Goal: Information Seeking & Learning: Learn about a topic

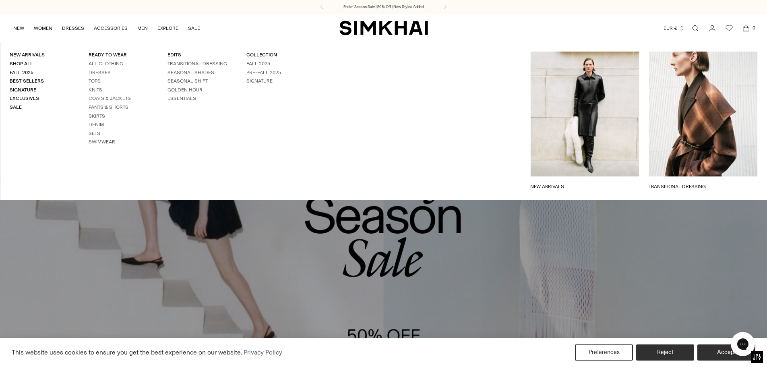
click at [99, 89] on link "Knits" at bounding box center [96, 90] width 14 height 6
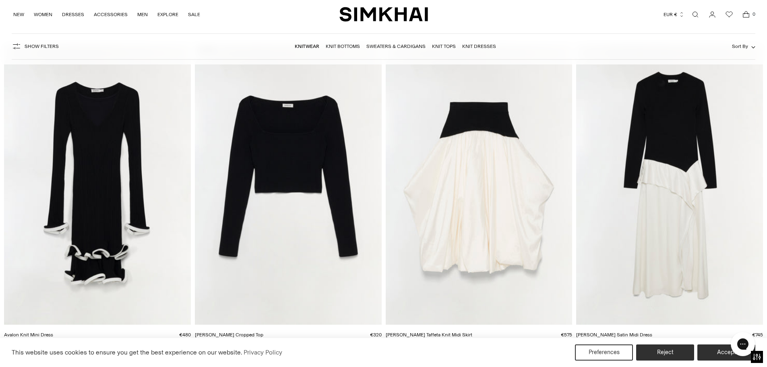
scroll to position [1369, 0]
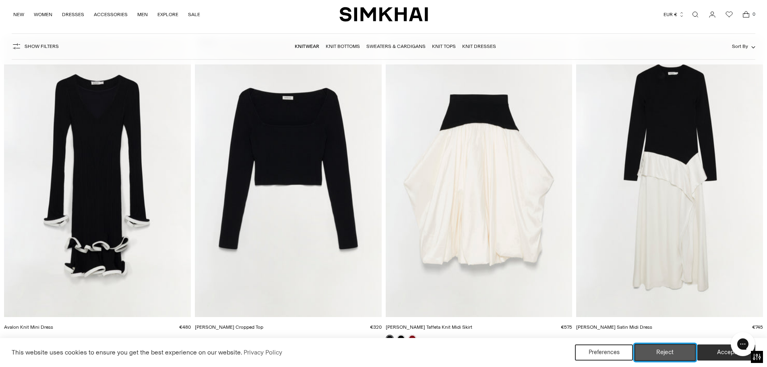
click at [668, 350] on button "Reject" at bounding box center [666, 352] width 62 height 17
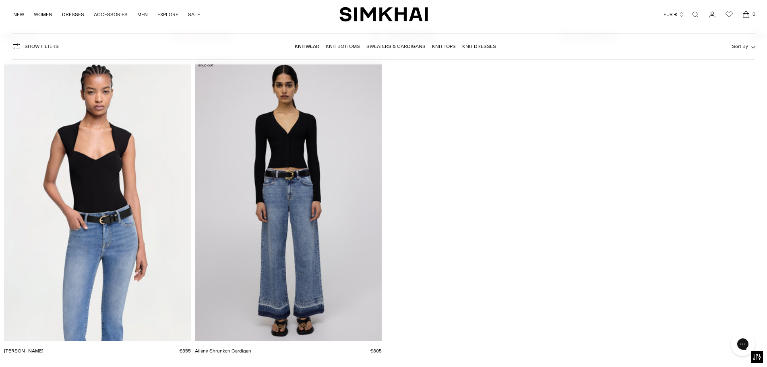
scroll to position [9060, 0]
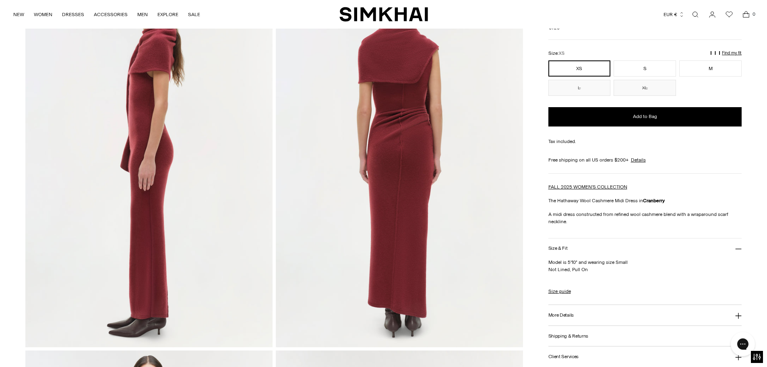
scroll to position [362, 0]
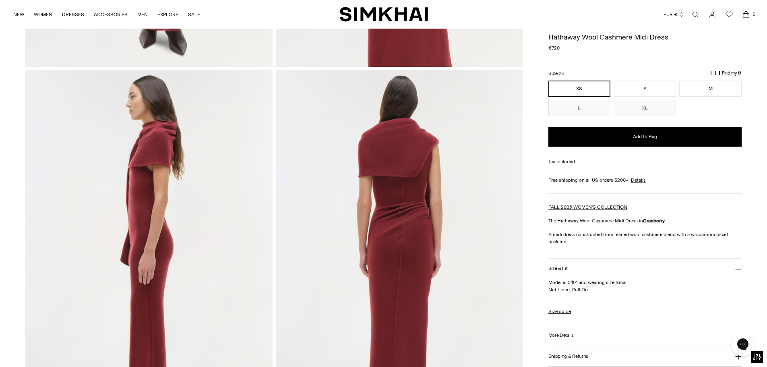
click at [387, 271] on img at bounding box center [399, 255] width 247 height 371
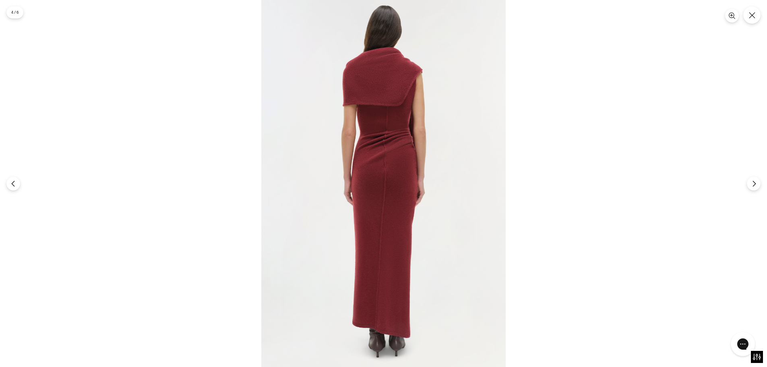
click at [386, 260] on img at bounding box center [383, 183] width 244 height 367
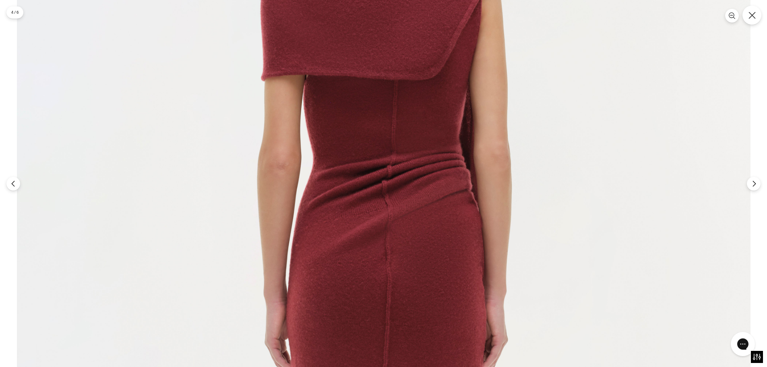
click at [753, 15] on icon "Close" at bounding box center [752, 15] width 7 height 7
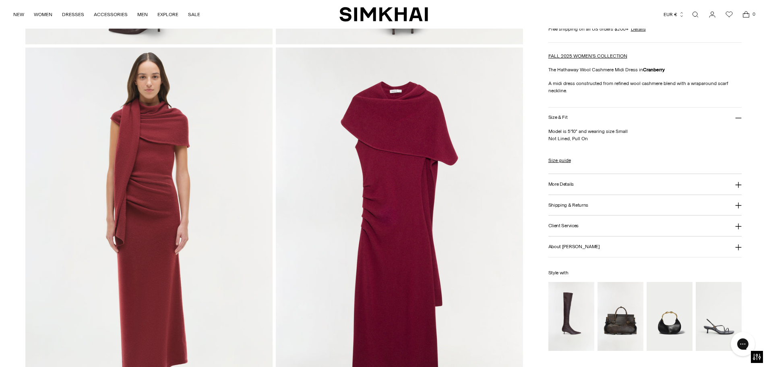
scroll to position [805, 0]
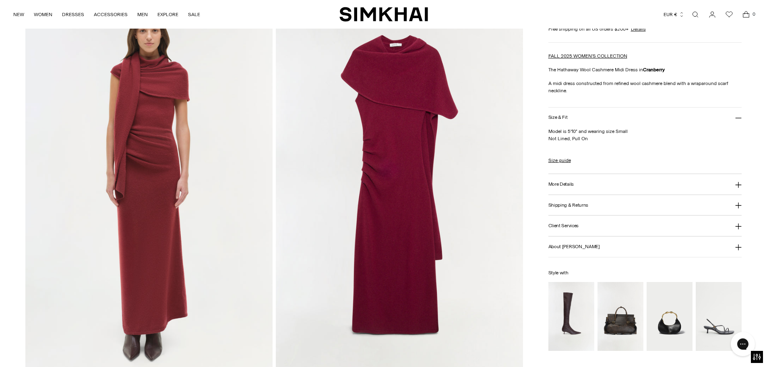
click at [391, 169] on img at bounding box center [399, 186] width 247 height 371
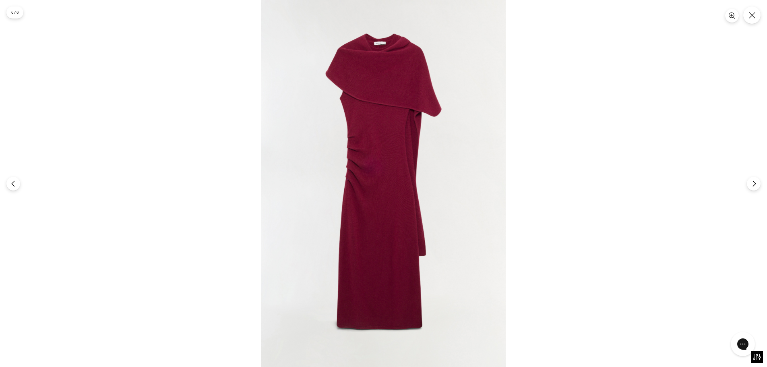
click at [391, 169] on img at bounding box center [383, 183] width 244 height 367
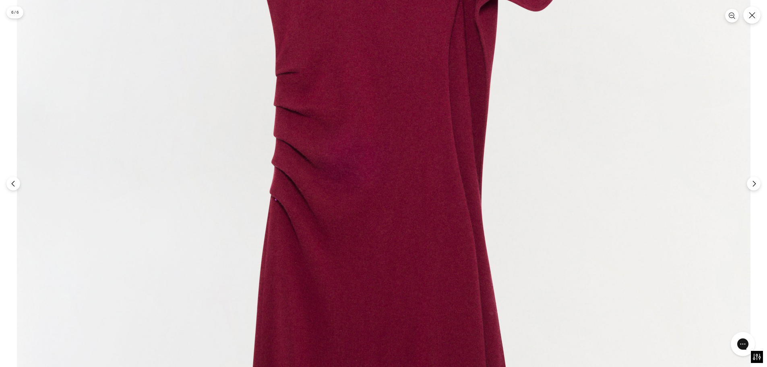
click at [391, 169] on img at bounding box center [384, 212] width 734 height 1100
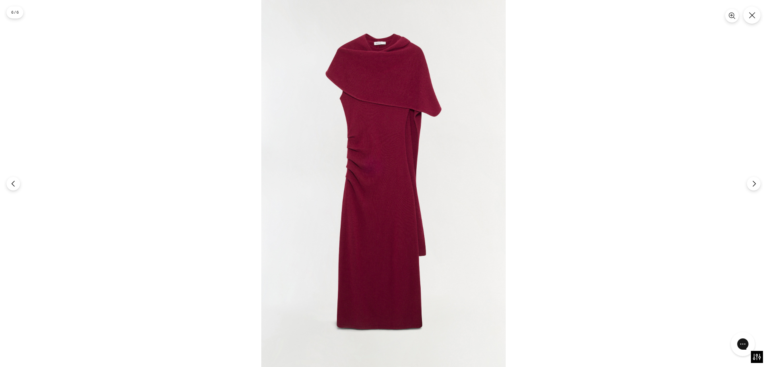
click at [641, 150] on div at bounding box center [383, 183] width 767 height 367
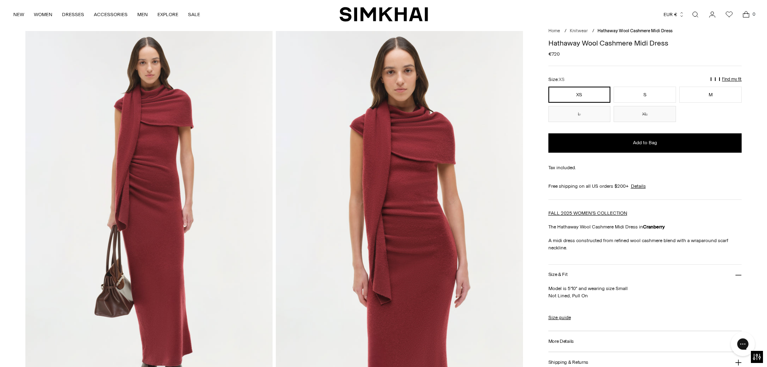
scroll to position [161, 0]
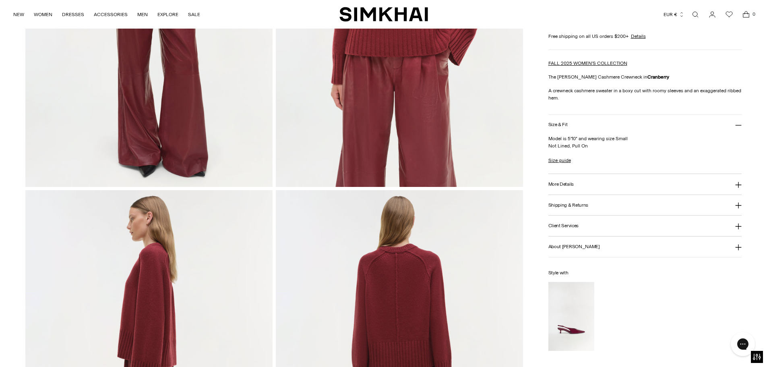
scroll to position [362, 0]
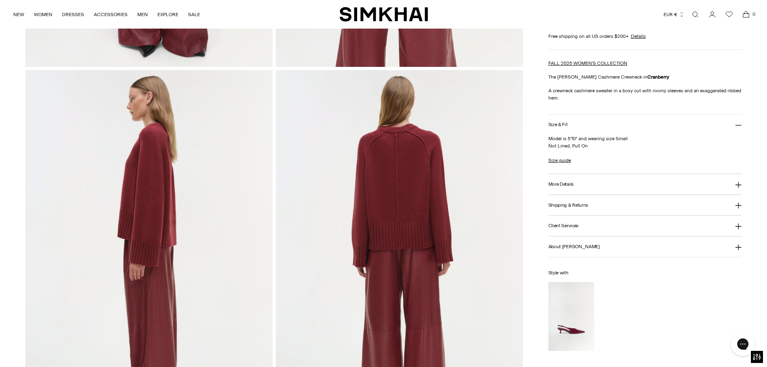
click at [403, 192] on img at bounding box center [399, 255] width 247 height 371
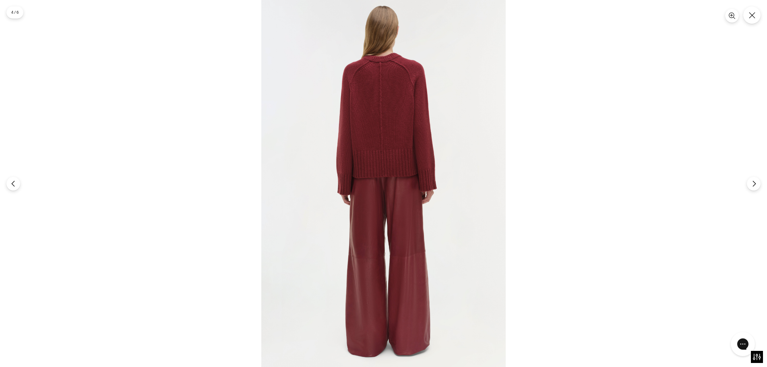
click at [389, 97] on img at bounding box center [383, 183] width 244 height 367
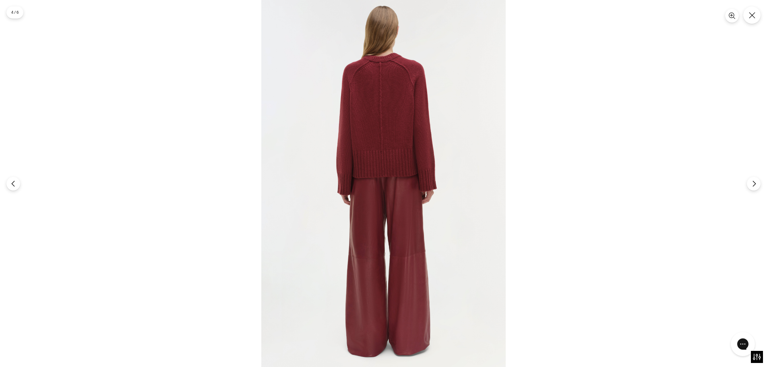
click at [380, 104] on img at bounding box center [383, 183] width 244 height 367
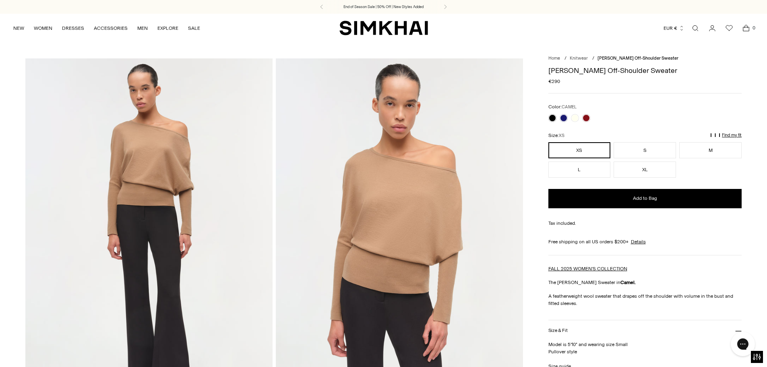
click at [399, 185] on img at bounding box center [399, 243] width 247 height 371
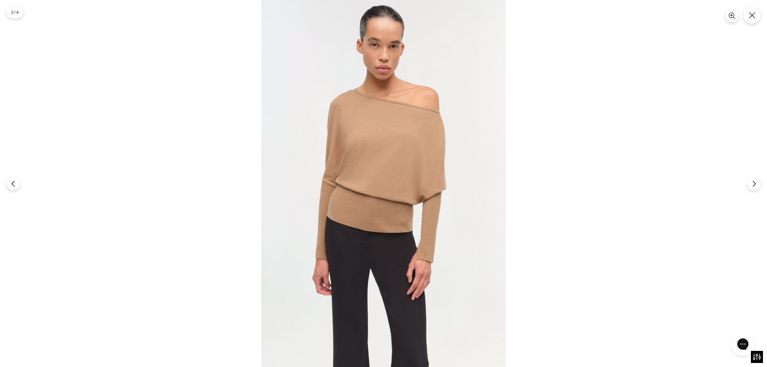
click at [401, 153] on img at bounding box center [383, 183] width 244 height 367
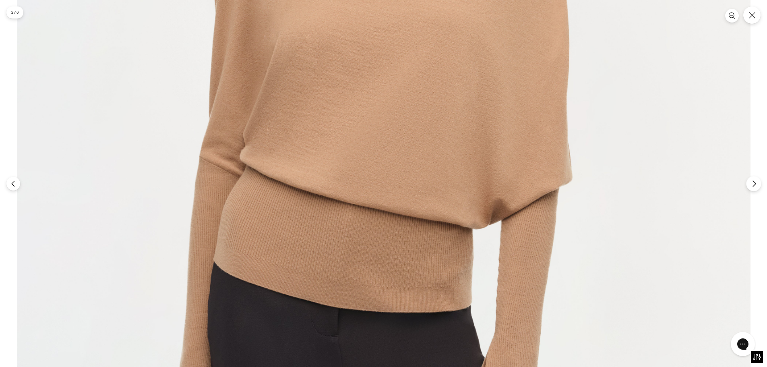
click at [752, 185] on icon "Next" at bounding box center [754, 183] width 7 height 7
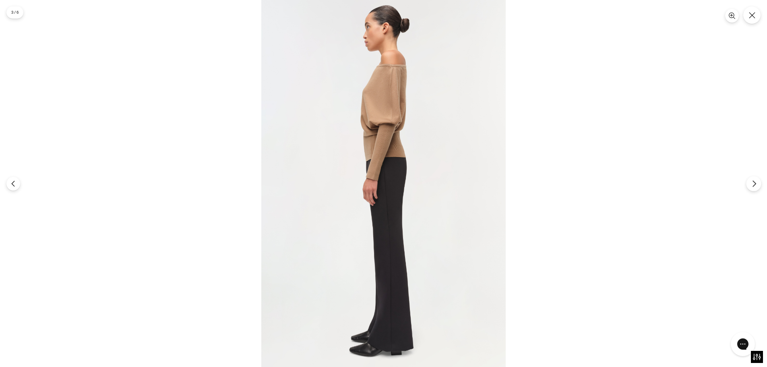
click at [752, 185] on icon "Next" at bounding box center [754, 183] width 7 height 7
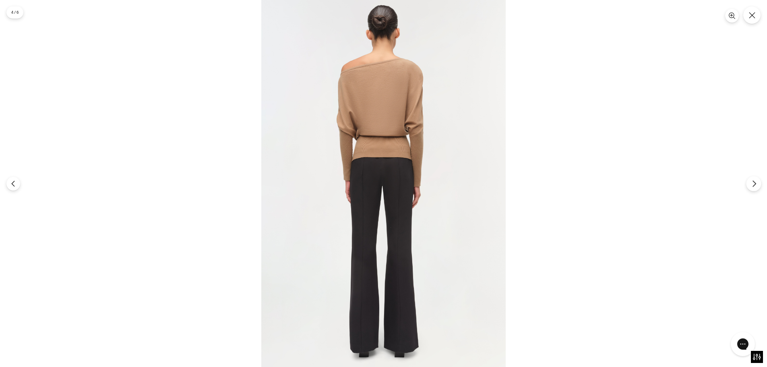
click at [752, 185] on icon "Next" at bounding box center [754, 183] width 7 height 7
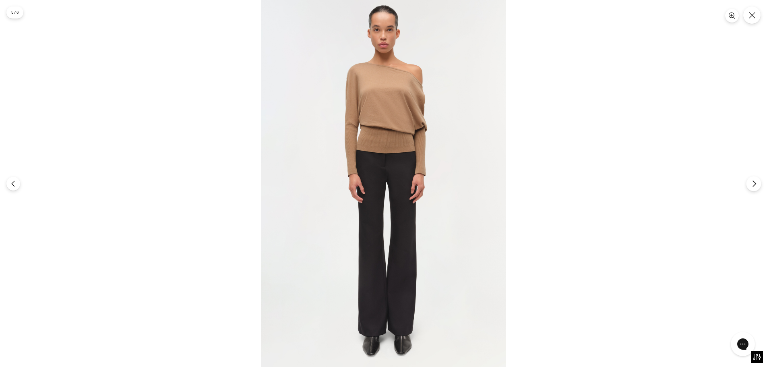
click at [752, 185] on icon "Next" at bounding box center [754, 183] width 7 height 7
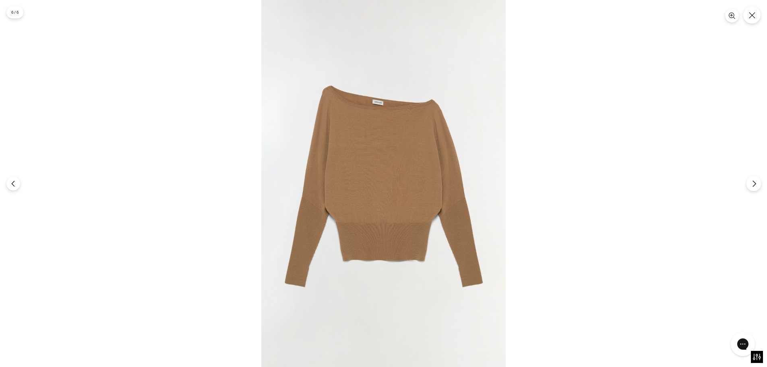
click at [752, 185] on icon "Next" at bounding box center [754, 183] width 7 height 7
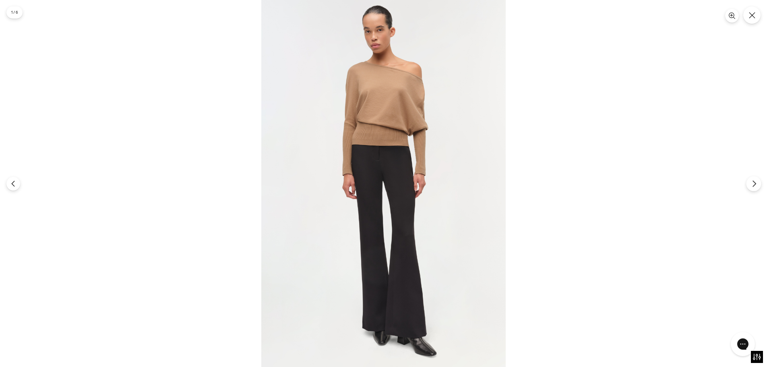
click at [752, 185] on icon "Next" at bounding box center [754, 183] width 7 height 7
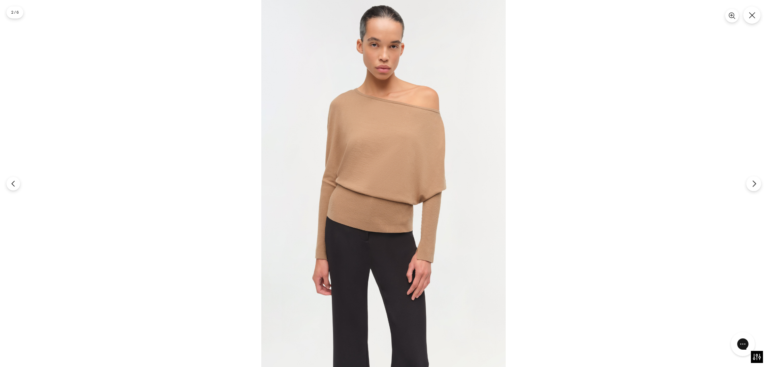
click at [752, 185] on icon "Next" at bounding box center [754, 183] width 7 height 7
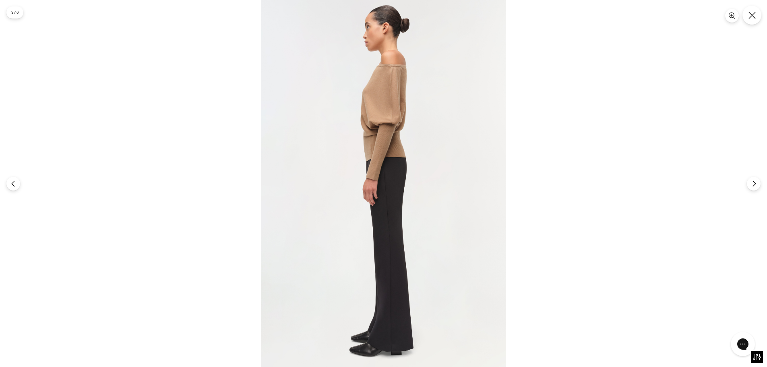
click at [753, 16] on icon "Close" at bounding box center [752, 15] width 7 height 7
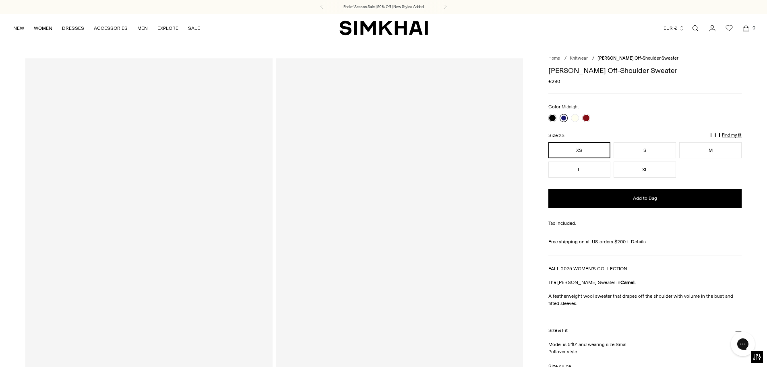
click at [562, 116] on link at bounding box center [564, 118] width 8 height 8
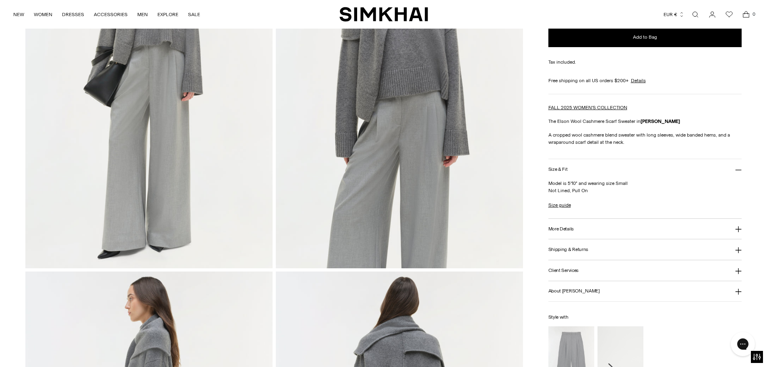
scroll to position [322, 0]
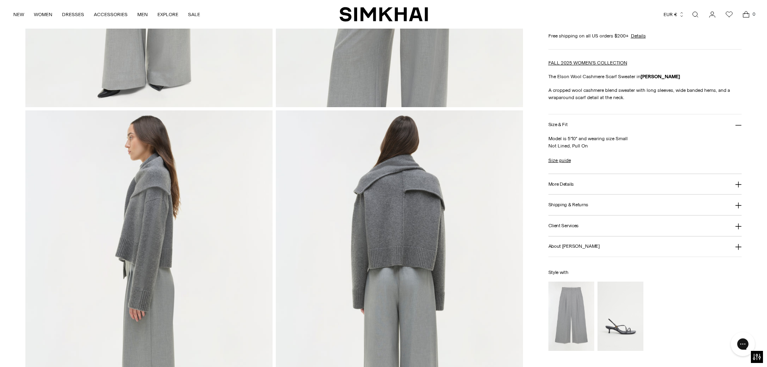
click at [411, 230] on img at bounding box center [399, 295] width 247 height 371
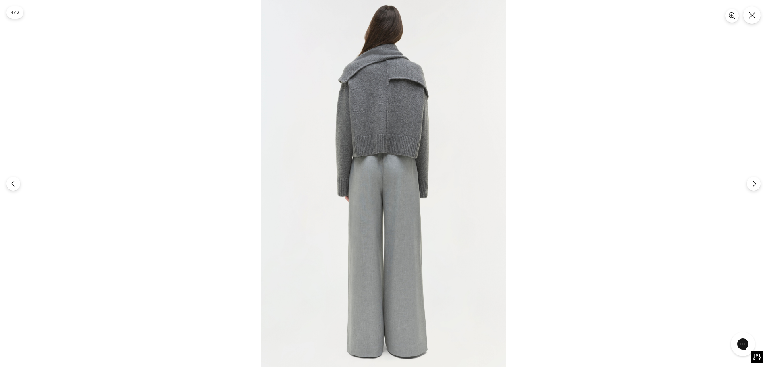
click at [385, 125] on img at bounding box center [383, 183] width 244 height 367
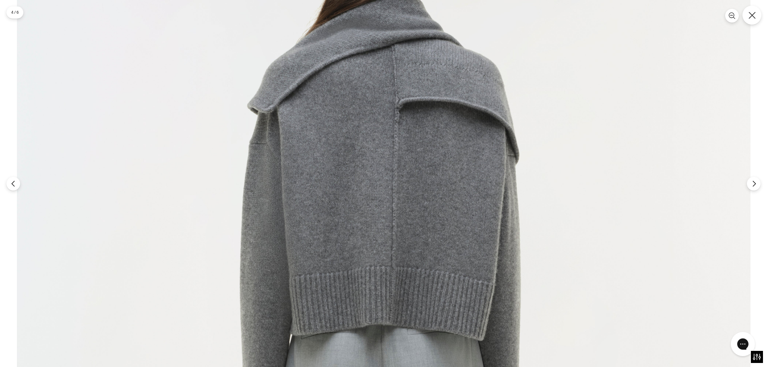
click at [751, 15] on icon "Close" at bounding box center [752, 15] width 7 height 7
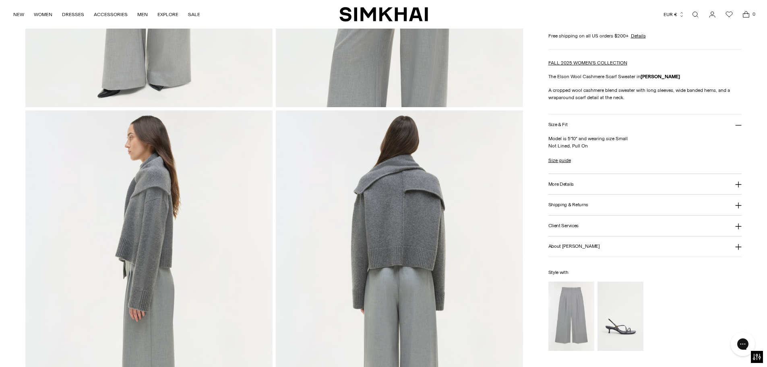
click at [162, 182] on img at bounding box center [148, 295] width 247 height 371
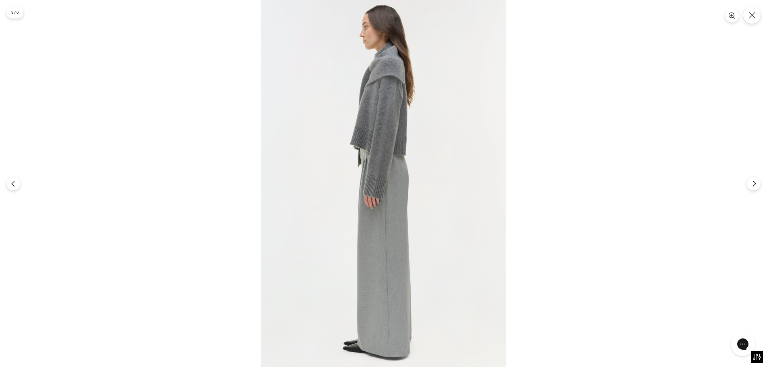
click at [425, 76] on img at bounding box center [383, 183] width 244 height 367
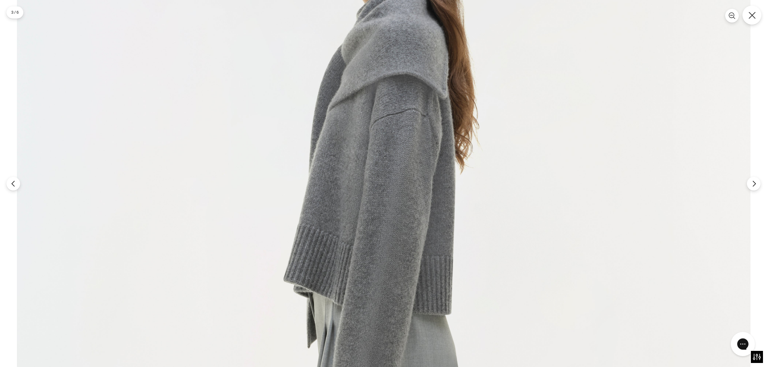
click at [755, 16] on icon "Close" at bounding box center [752, 15] width 7 height 7
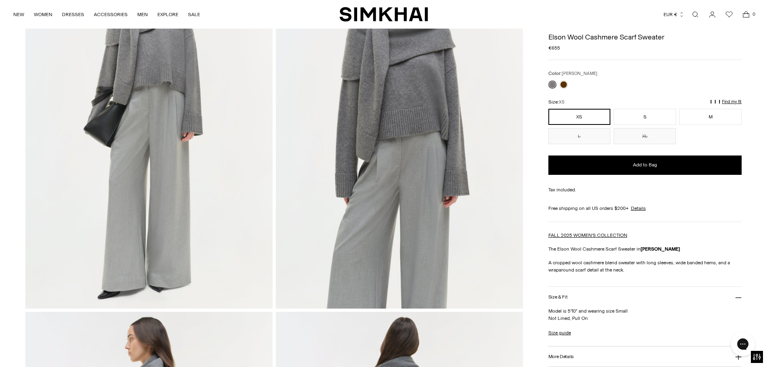
scroll to position [0, 0]
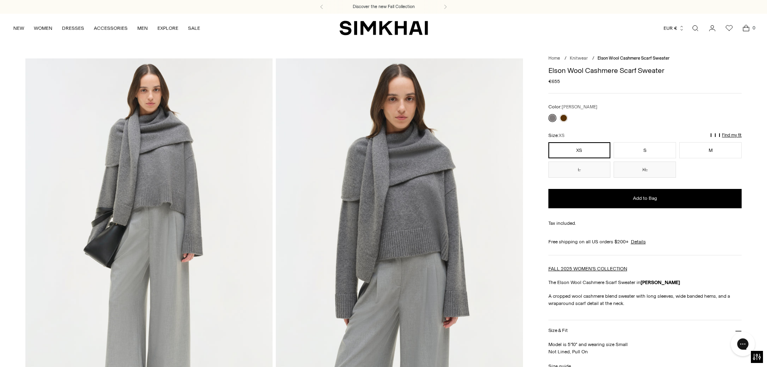
click at [397, 211] on img at bounding box center [399, 243] width 247 height 371
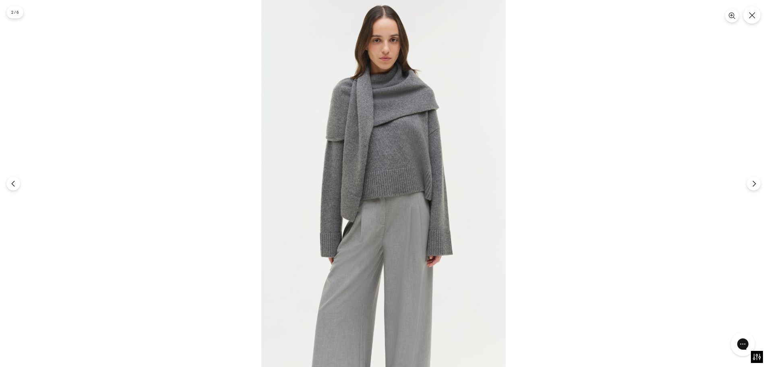
click at [403, 112] on img at bounding box center [383, 183] width 244 height 367
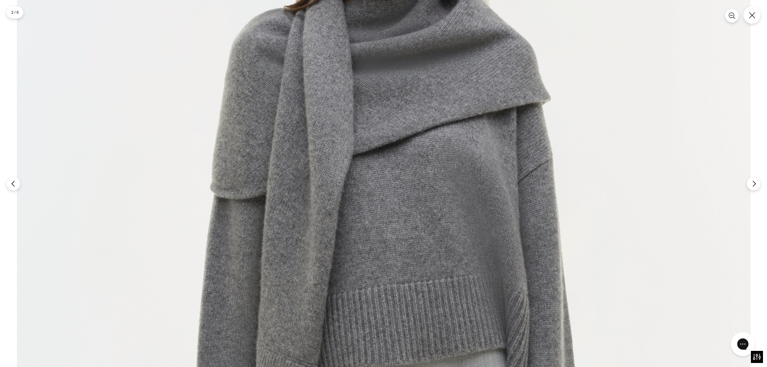
click at [747, 23] on img at bounding box center [384, 325] width 734 height 1100
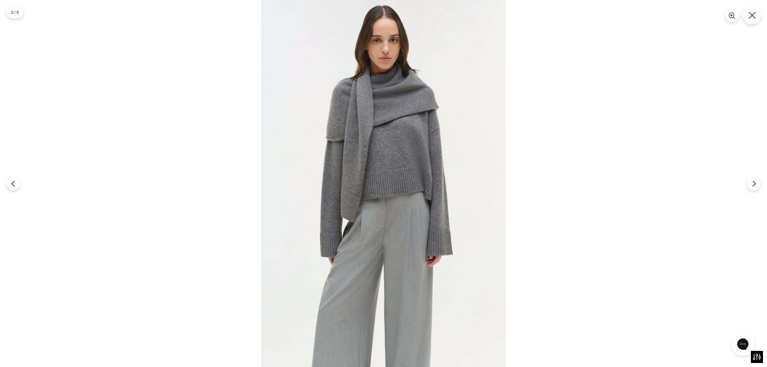
click at [755, 13] on icon "Close" at bounding box center [752, 15] width 7 height 7
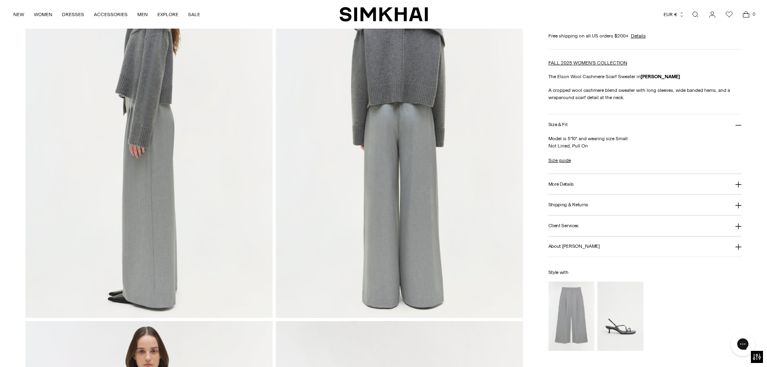
scroll to position [604, 0]
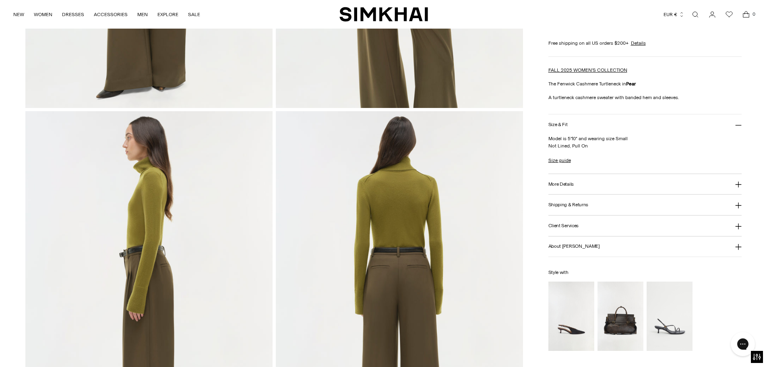
scroll to position [322, 0]
click at [398, 207] on img at bounding box center [399, 295] width 247 height 371
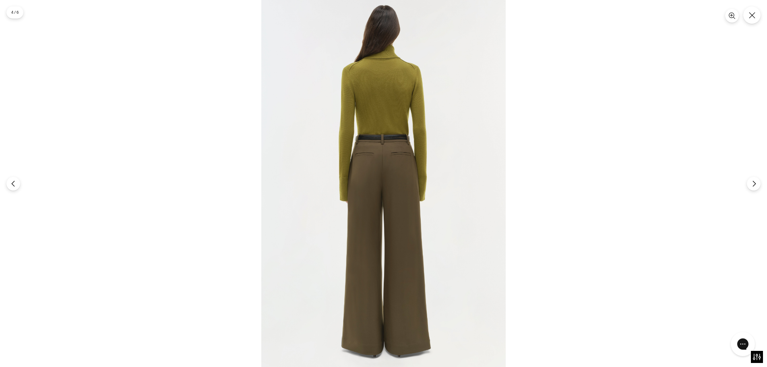
click at [360, 80] on img at bounding box center [383, 183] width 244 height 367
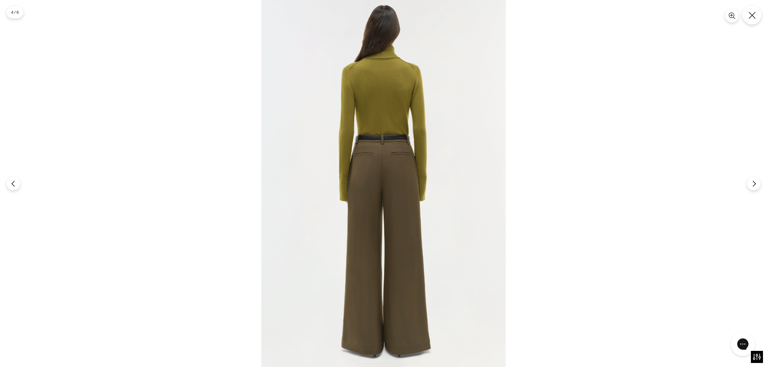
click at [755, 19] on button "Close" at bounding box center [751, 15] width 19 height 19
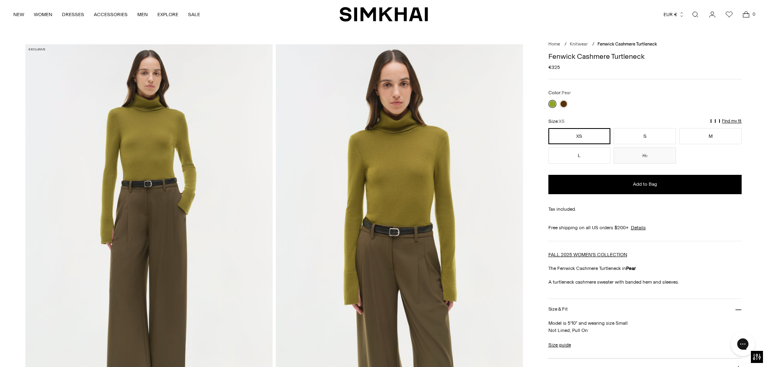
scroll to position [0, 0]
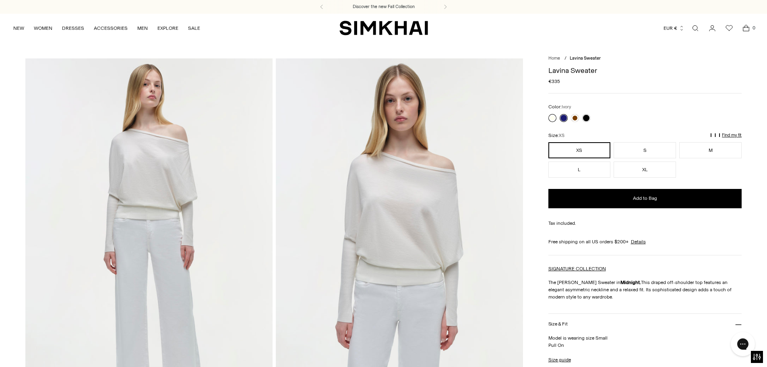
click at [553, 118] on link at bounding box center [552, 118] width 8 height 8
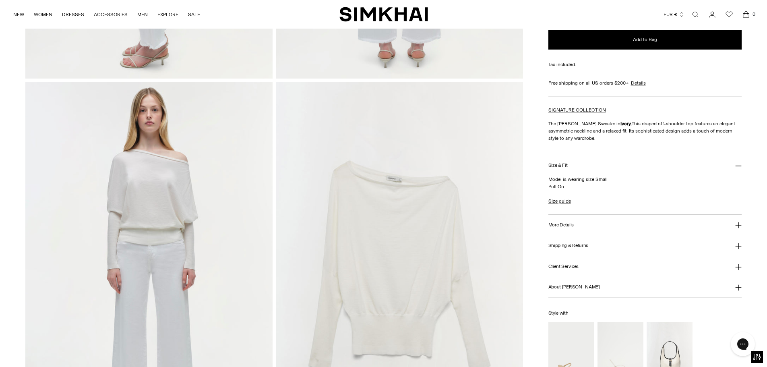
scroll to position [483, 0]
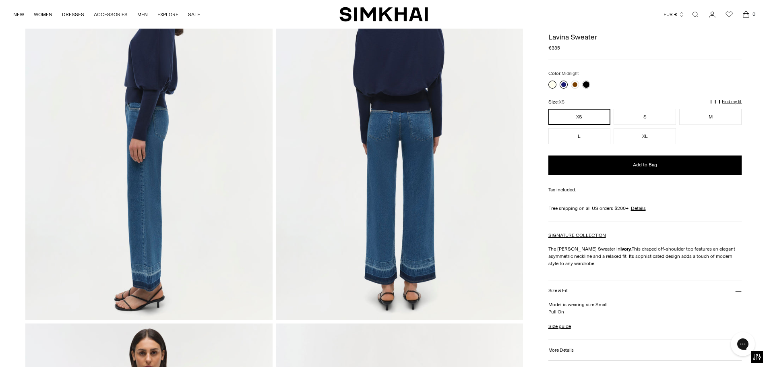
click at [562, 83] on link at bounding box center [564, 85] width 8 height 8
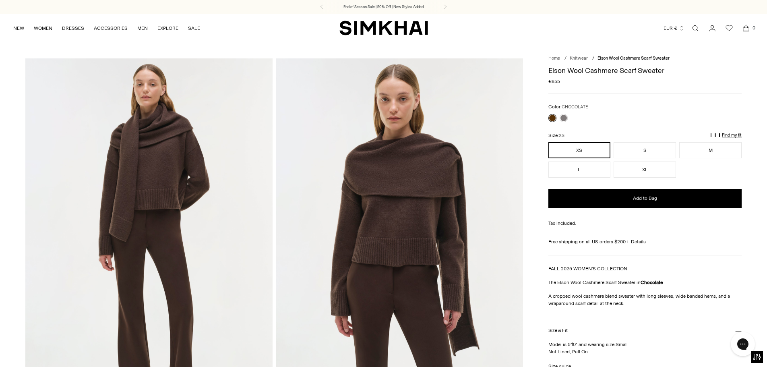
click at [414, 182] on img at bounding box center [399, 243] width 247 height 371
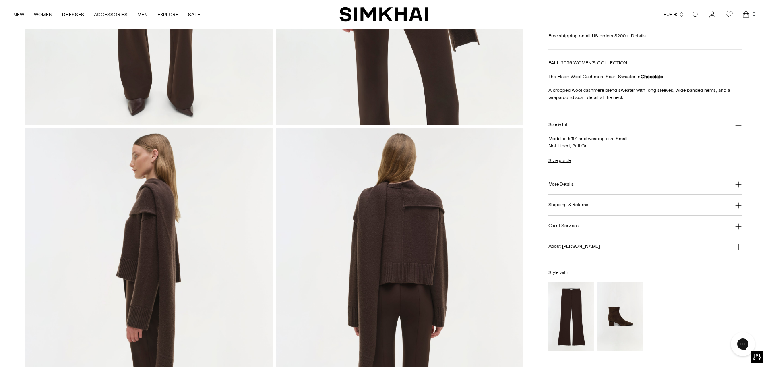
scroll to position [403, 0]
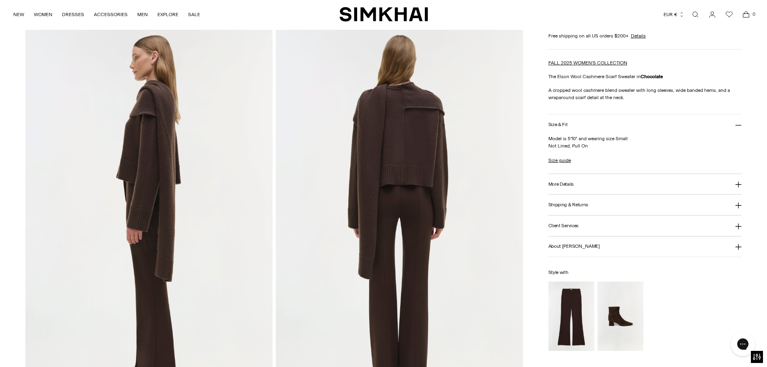
click at [400, 102] on img at bounding box center [399, 215] width 247 height 371
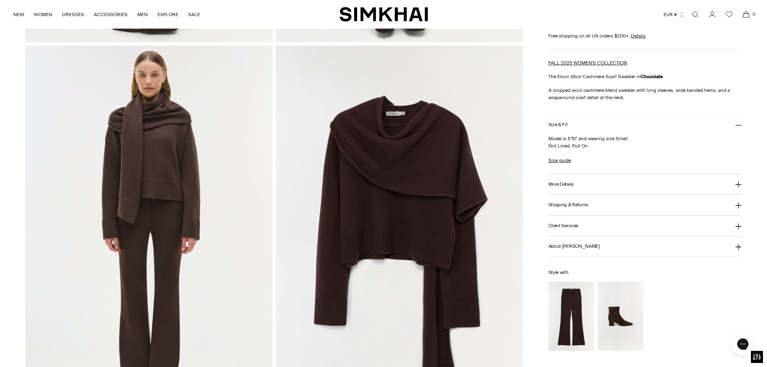
scroll to position [765, 0]
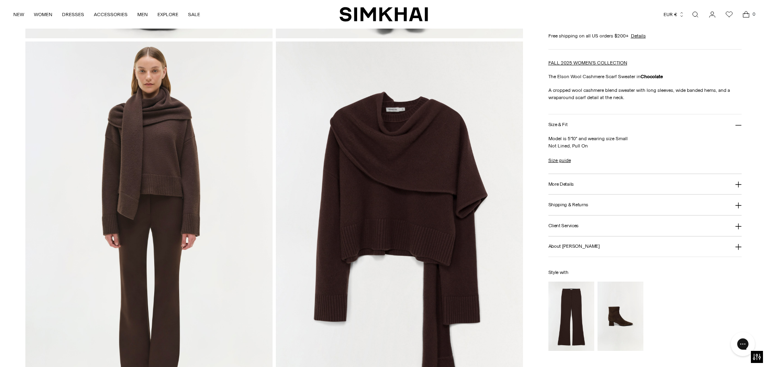
click at [136, 137] on img at bounding box center [148, 226] width 247 height 371
